Goal: Transaction & Acquisition: Purchase product/service

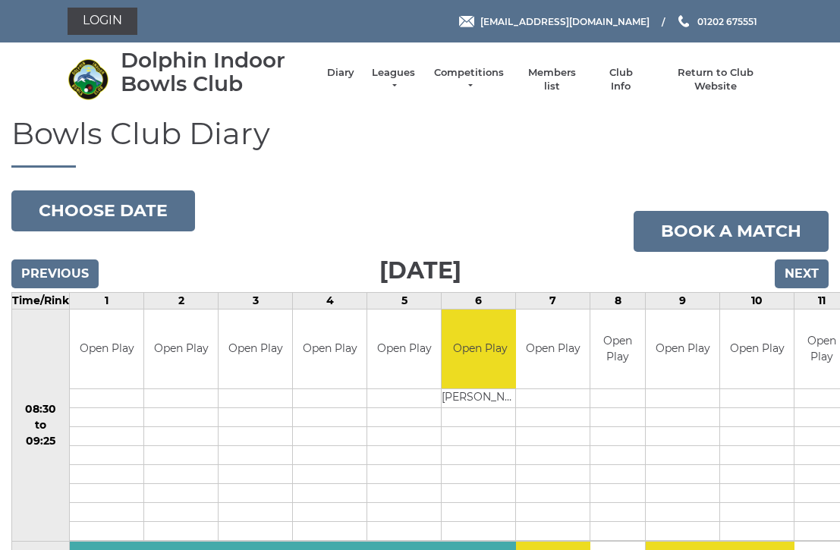
click at [108, 24] on link "Login" at bounding box center [103, 21] width 70 height 27
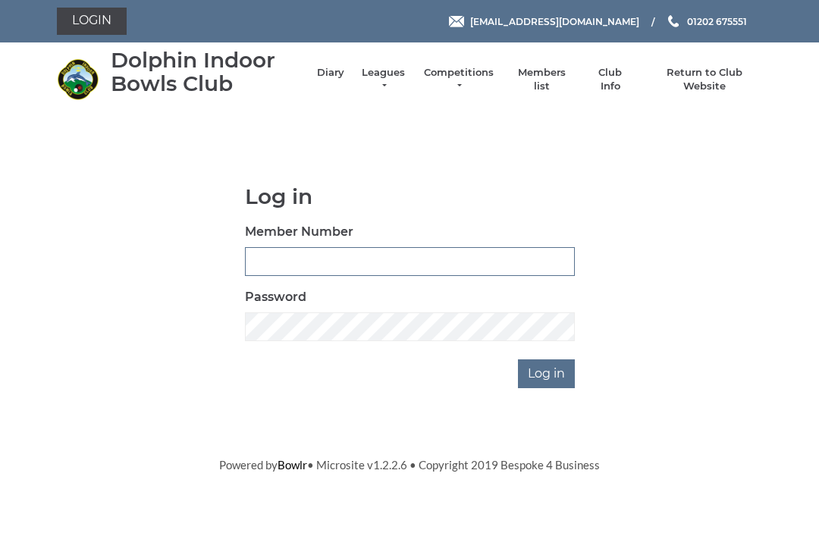
click at [284, 258] on input "Member Number" at bounding box center [410, 261] width 330 height 29
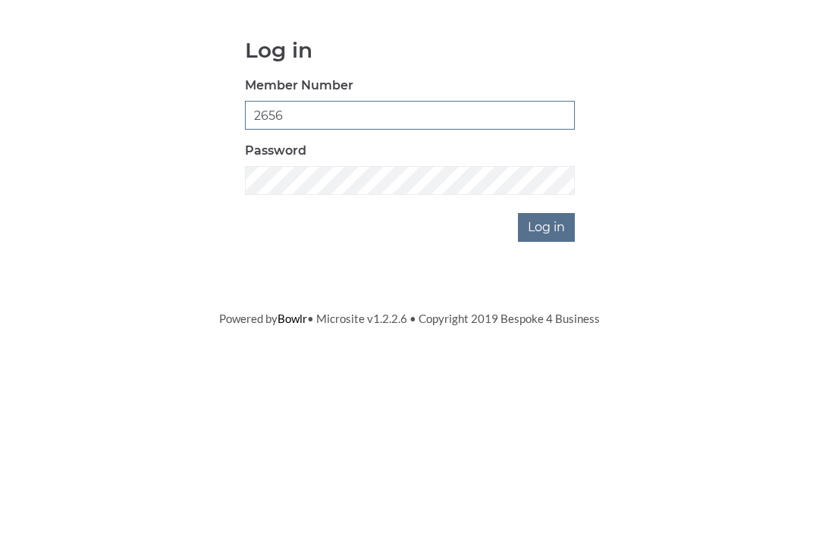
type input "2656"
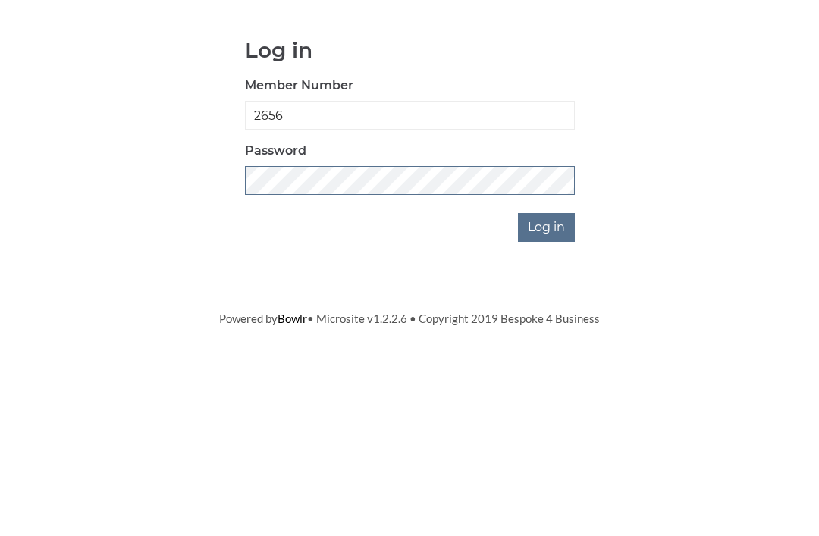
click at [548, 360] on input "Log in" at bounding box center [546, 374] width 57 height 29
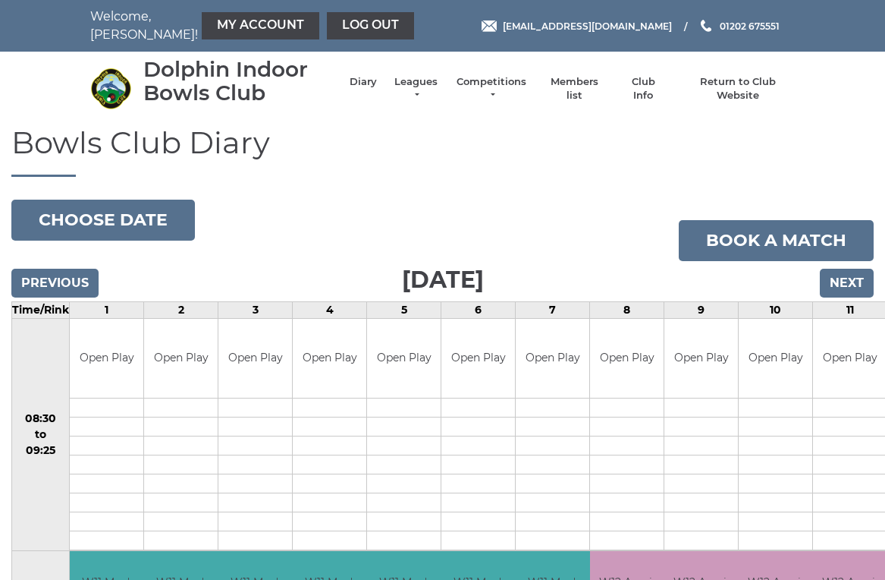
click at [231, 27] on link "My Account" at bounding box center [261, 25] width 118 height 27
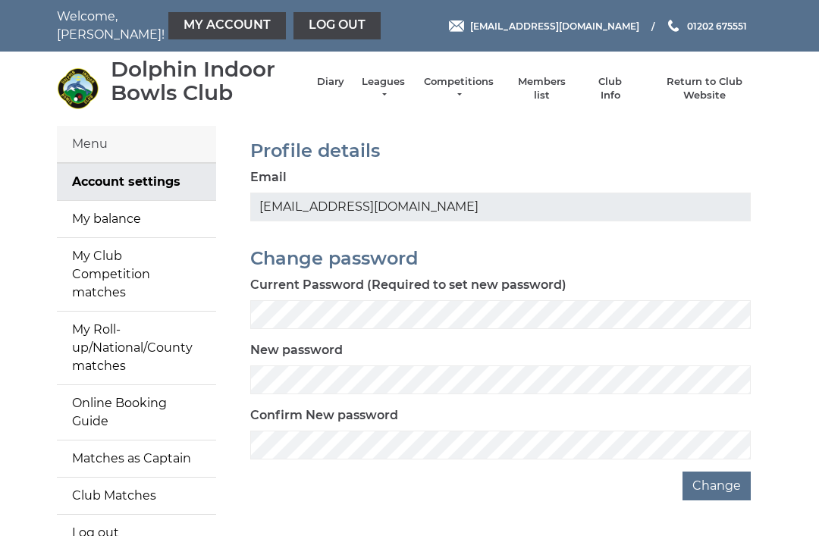
click at [107, 221] on link "My balance" at bounding box center [136, 219] width 159 height 36
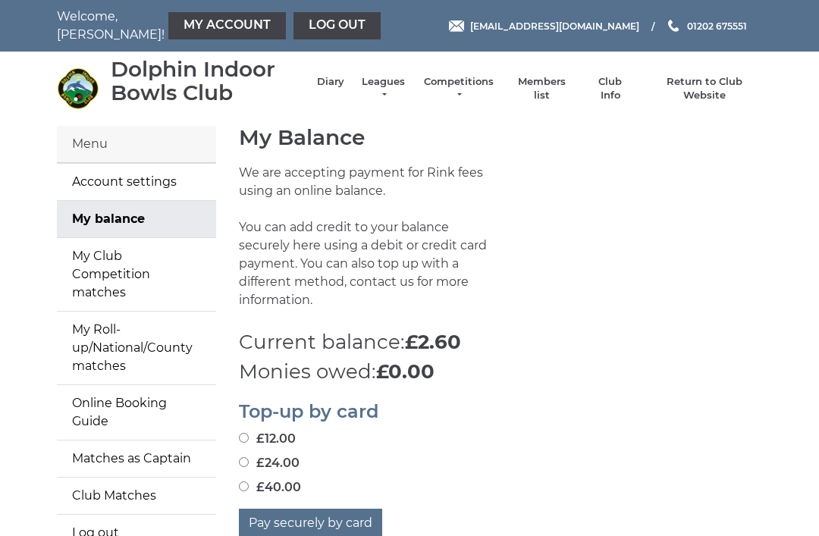
click at [248, 433] on input "£12.00" at bounding box center [244, 438] width 10 height 10
radio input "true"
click at [322, 509] on button "Pay securely by card" at bounding box center [310, 523] width 143 height 29
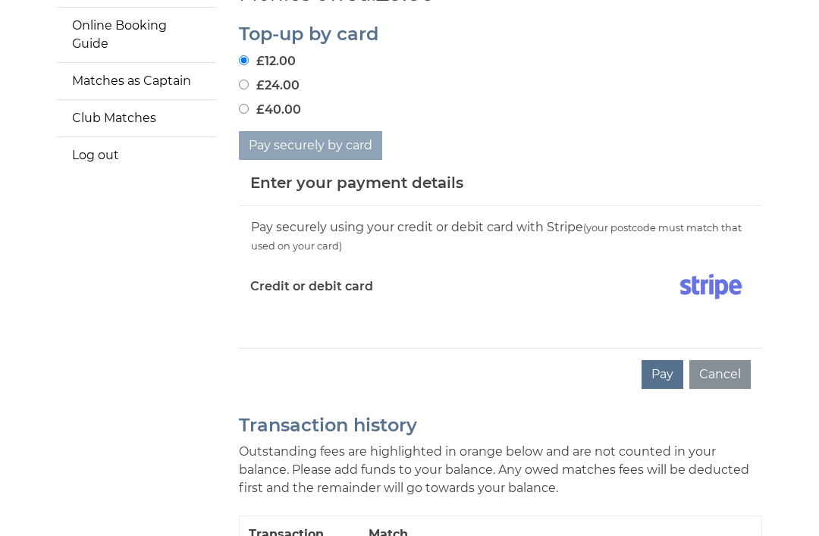
scroll to position [377, 0]
click at [668, 361] on button "Pay" at bounding box center [663, 375] width 42 height 29
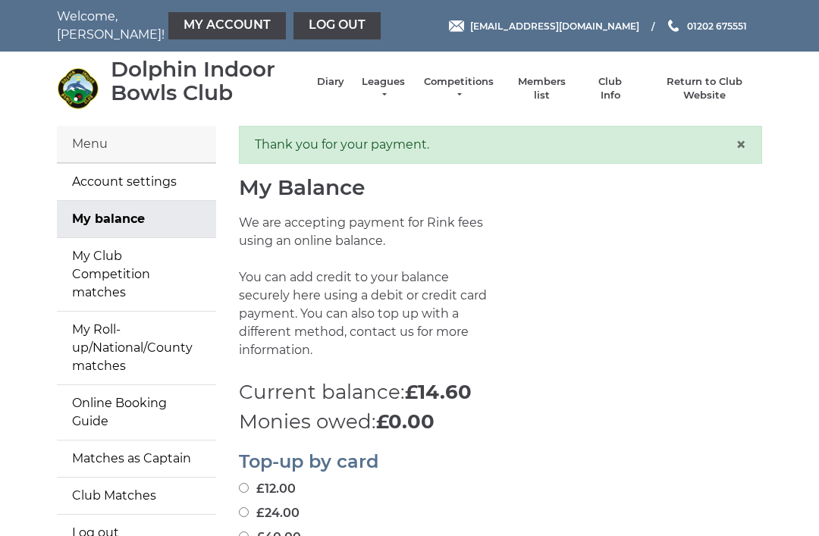
click at [294, 29] on link "Log out" at bounding box center [337, 25] width 87 height 27
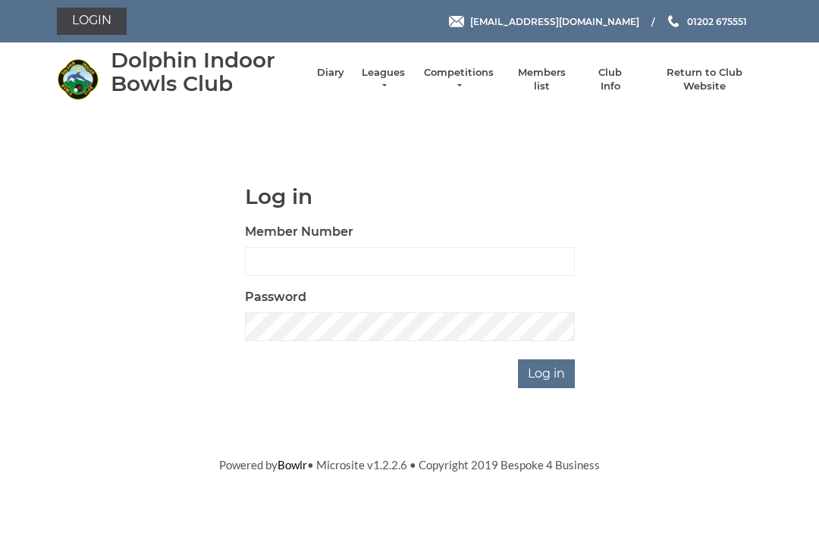
click at [542, 80] on link "Members list" at bounding box center [541, 79] width 63 height 27
click at [269, 259] on input "Member Number" at bounding box center [410, 261] width 330 height 29
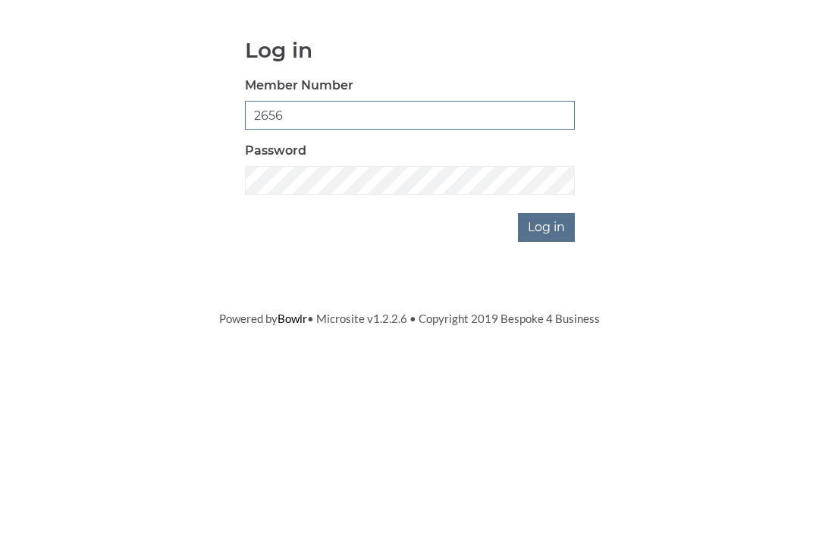
type input "2656"
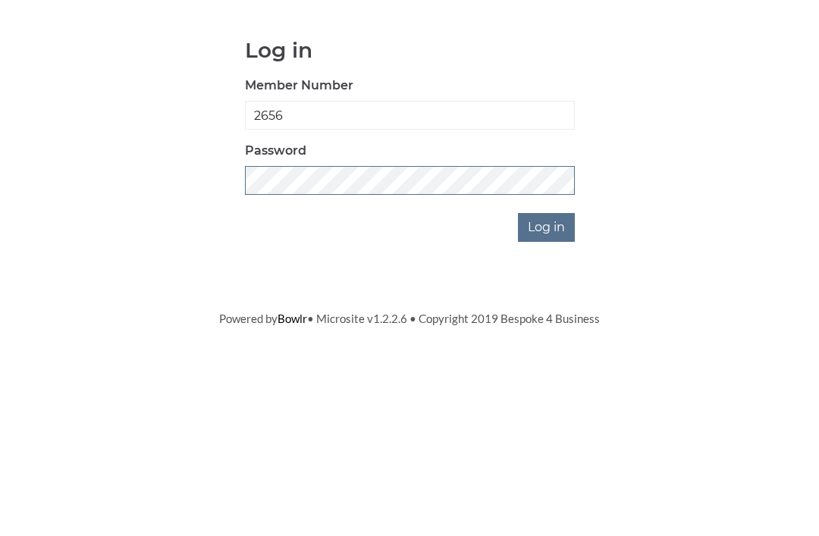
click at [548, 360] on input "Log in" at bounding box center [546, 374] width 57 height 29
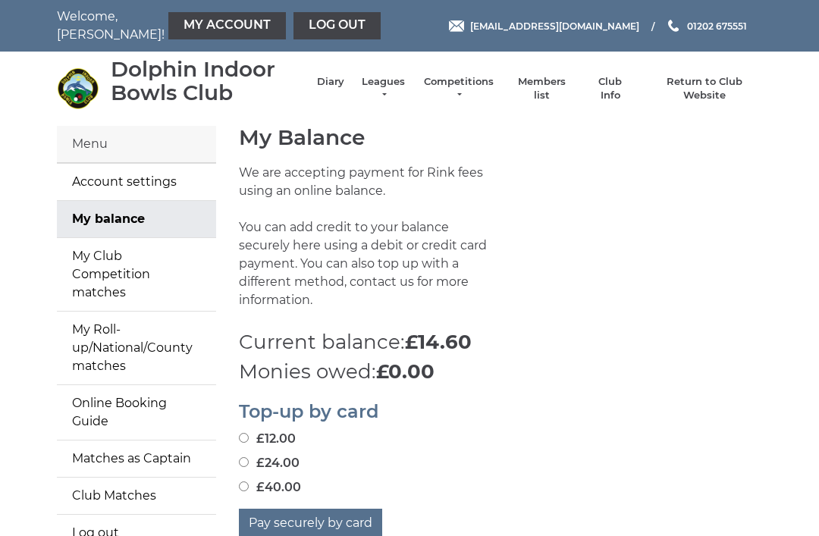
click at [545, 91] on link "Members list" at bounding box center [541, 88] width 63 height 27
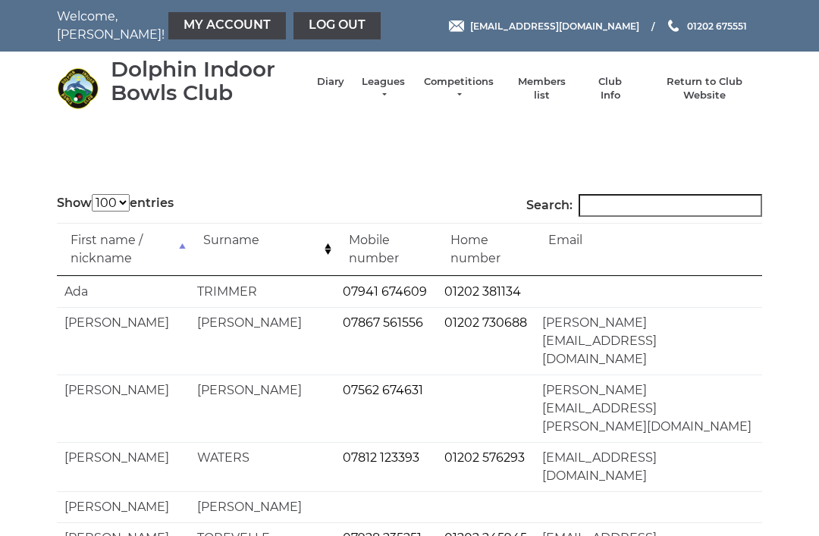
select select "100"
click at [614, 209] on input "Search:" at bounding box center [671, 205] width 184 height 23
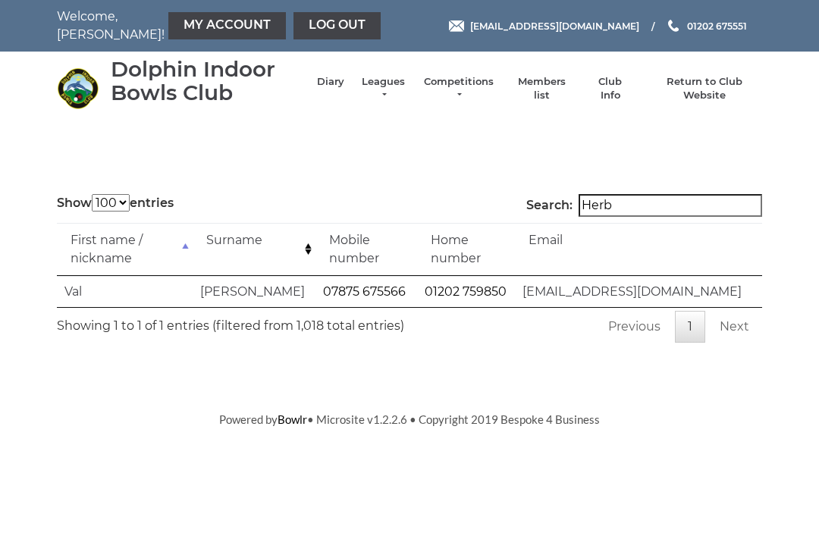
click at [659, 206] on input "Herb" at bounding box center [671, 205] width 184 height 23
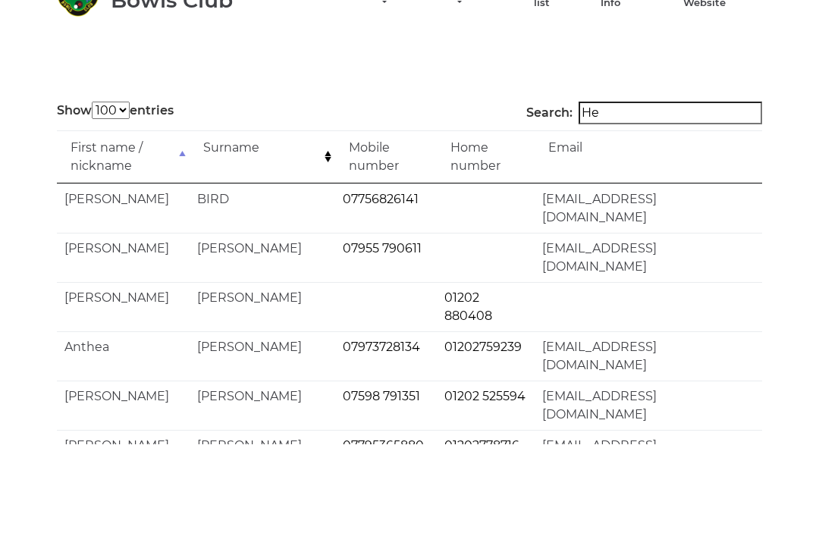
type input "H"
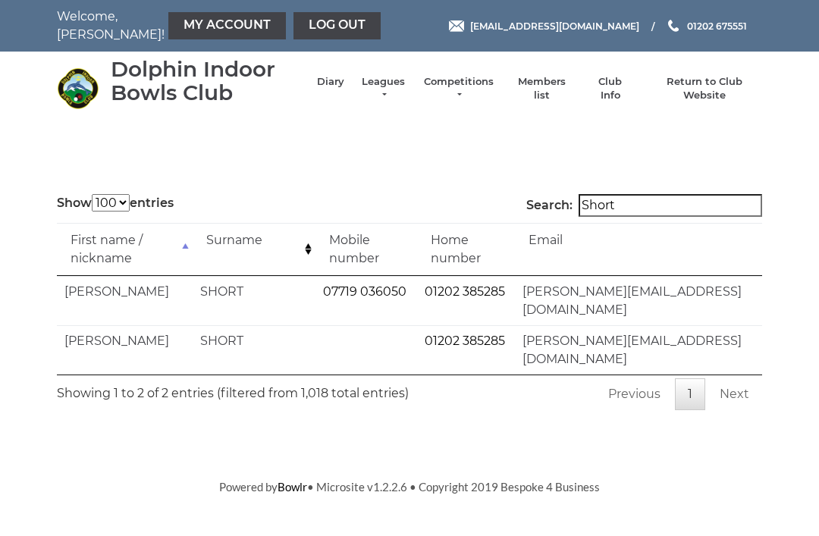
click at [659, 206] on input "Short" at bounding box center [671, 205] width 184 height 23
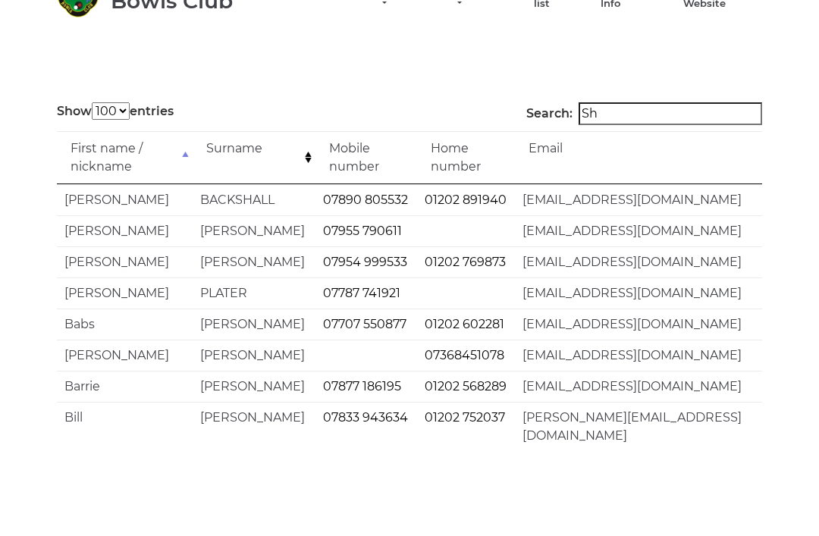
type input "S"
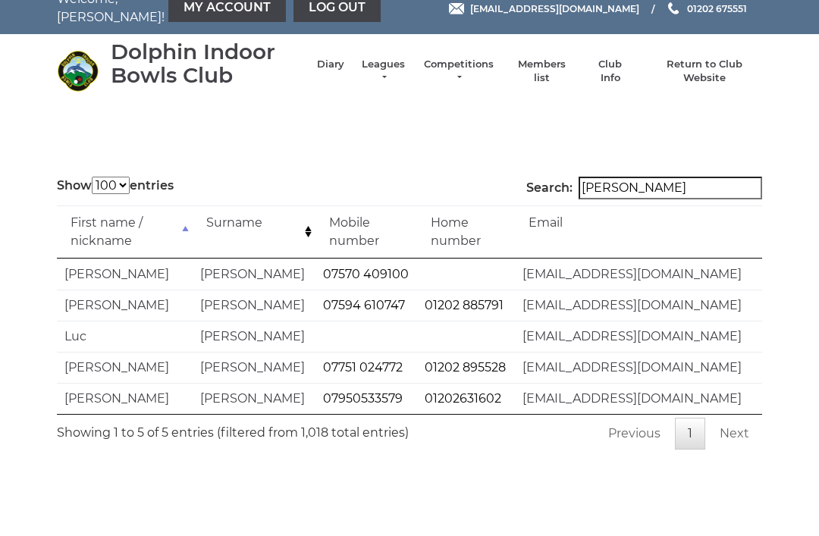
scroll to position [17, 0]
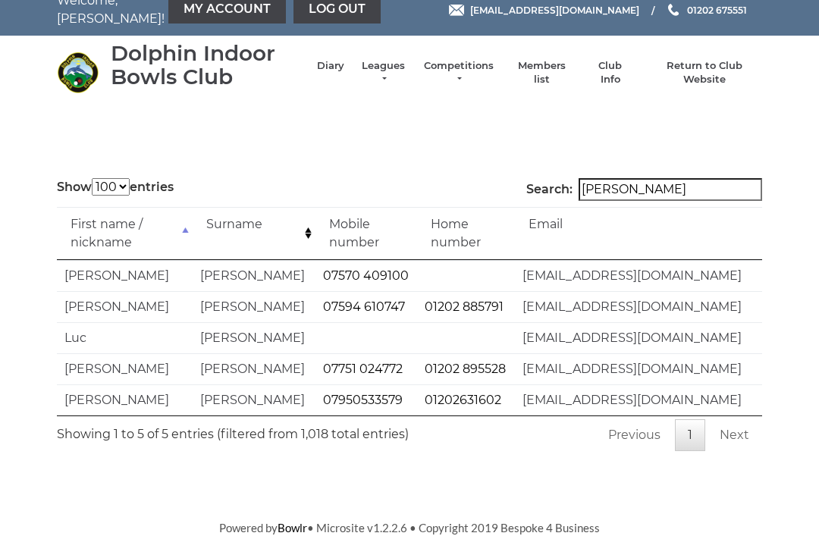
click at [663, 194] on input "Collins" at bounding box center [671, 189] width 184 height 23
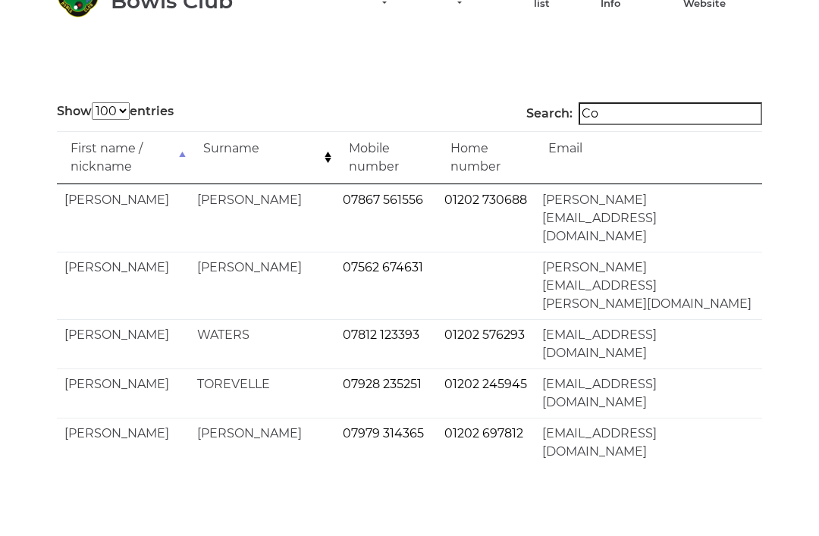
type input "C"
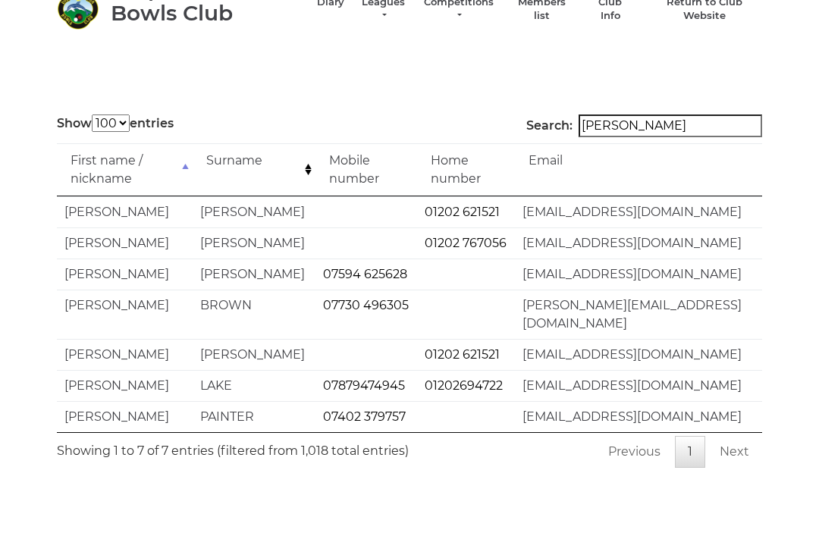
scroll to position [0, 0]
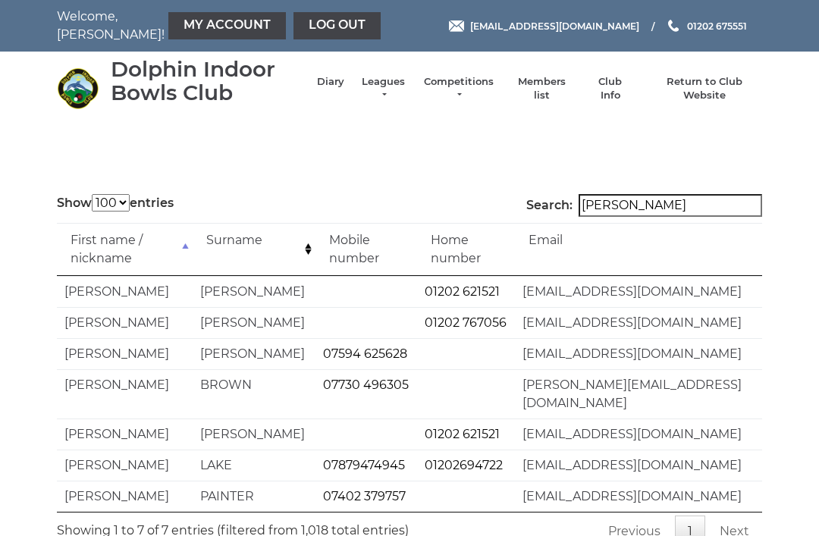
click at [658, 208] on input "Trevor" at bounding box center [671, 205] width 184 height 23
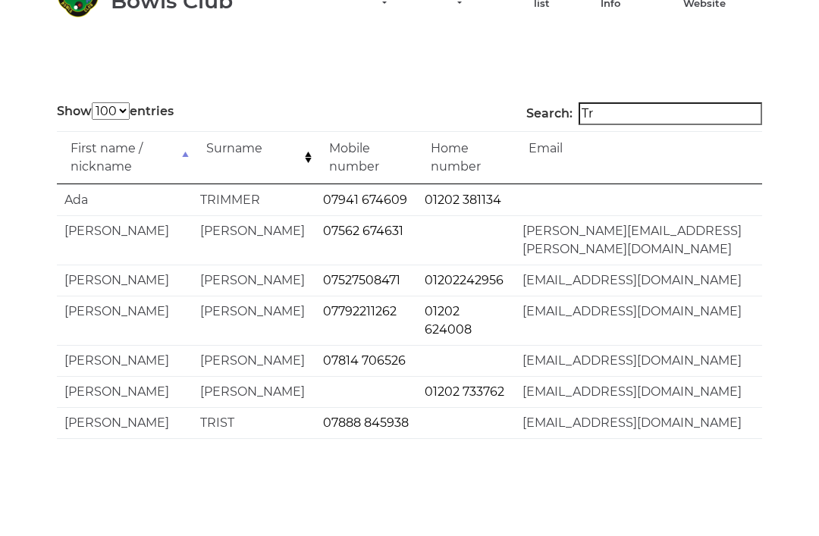
type input "T"
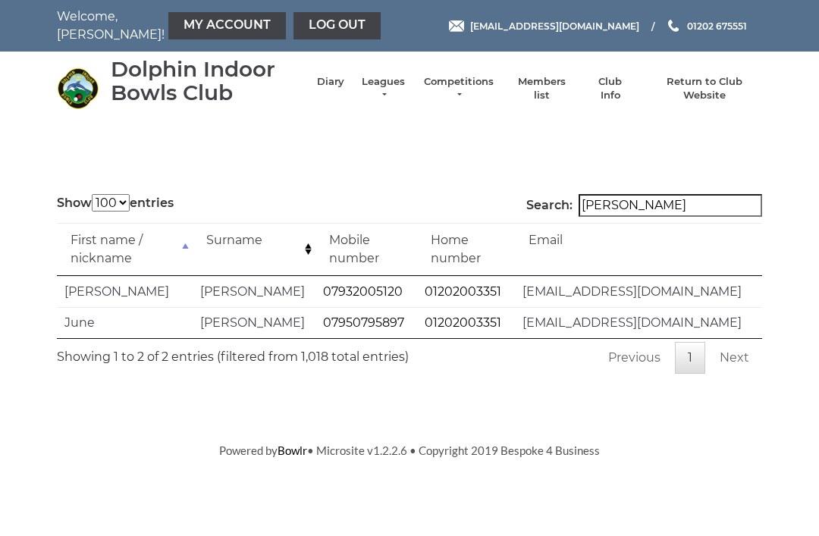
type input "Walsh"
click at [294, 33] on link "Log out" at bounding box center [337, 25] width 87 height 27
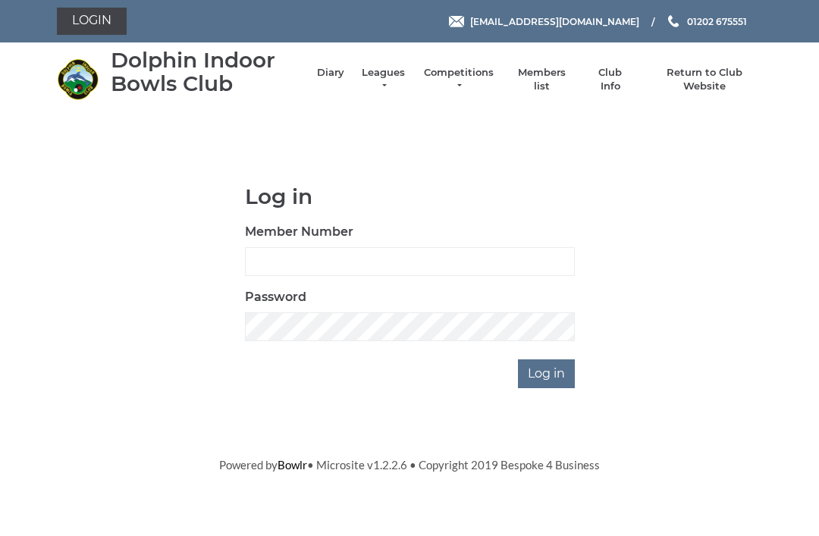
click at [614, 80] on link "Club Info" at bounding box center [611, 79] width 44 height 27
click at [619, 78] on link "Club Info" at bounding box center [611, 79] width 44 height 27
click at [268, 256] on input "Member Number" at bounding box center [410, 261] width 330 height 29
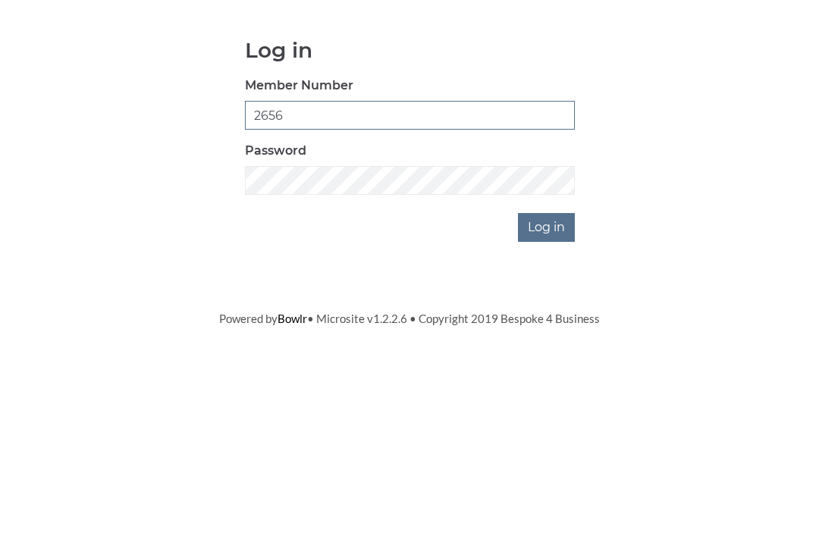
type input "2656"
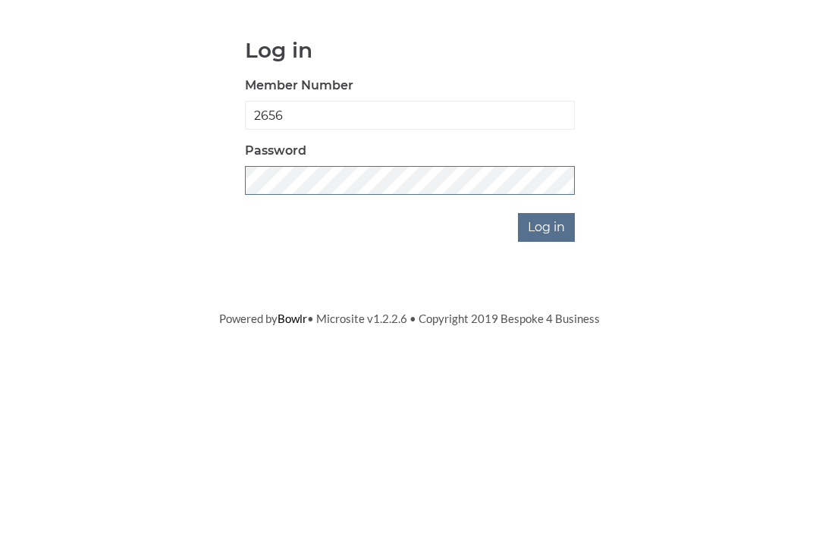
click at [548, 360] on input "Log in" at bounding box center [546, 374] width 57 height 29
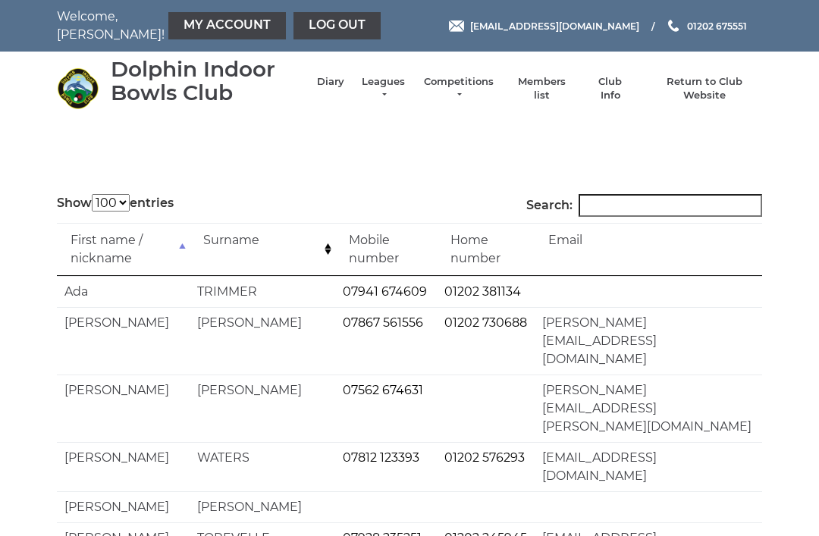
select select "100"
click at [618, 90] on link "Club Info" at bounding box center [611, 88] width 44 height 27
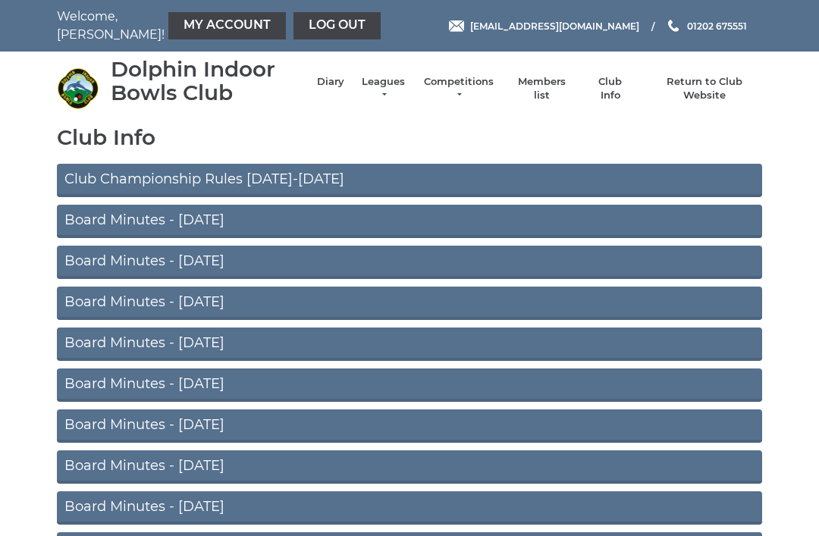
click at [294, 30] on link "Log out" at bounding box center [337, 25] width 87 height 27
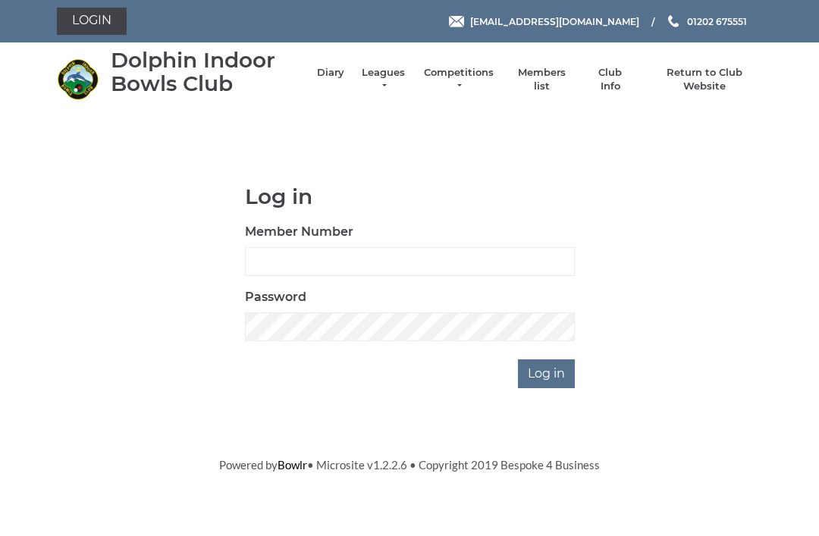
click at [463, 83] on link "Competitions" at bounding box center [459, 79] width 73 height 27
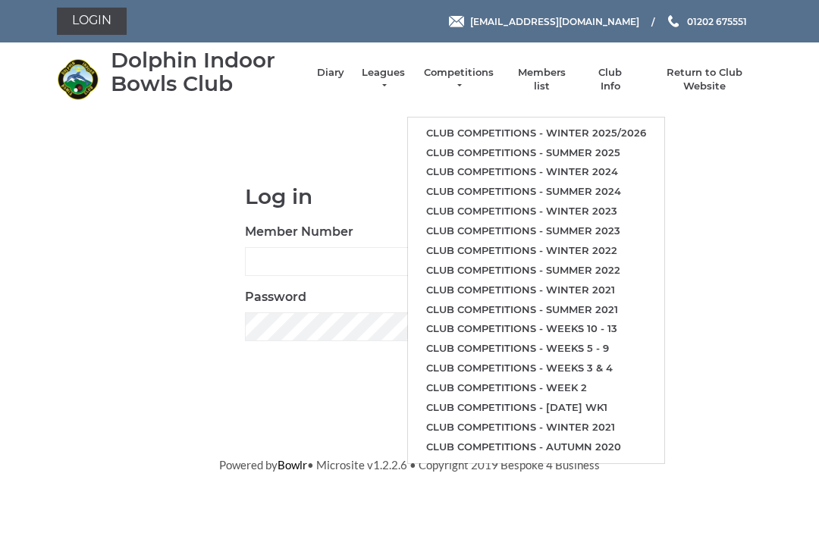
click at [747, 209] on div "Log in Member Number Password Log in" at bounding box center [410, 287] width 706 height 204
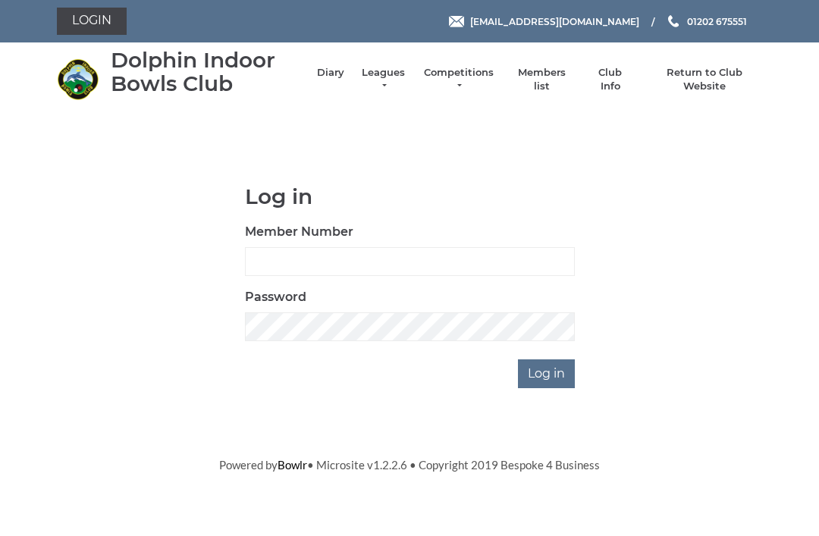
click at [722, 83] on link "Return to Club Website" at bounding box center [705, 79] width 115 height 27
